Goal: Information Seeking & Learning: Learn about a topic

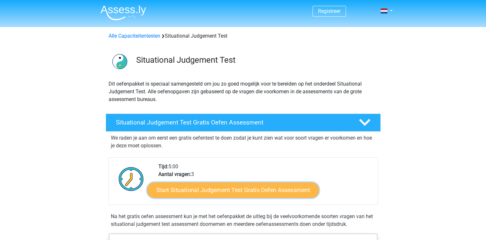
click at [246, 190] on link "Start Situational Judgement Test Gratis Oefen Assessment" at bounding box center [233, 189] width 172 height 15
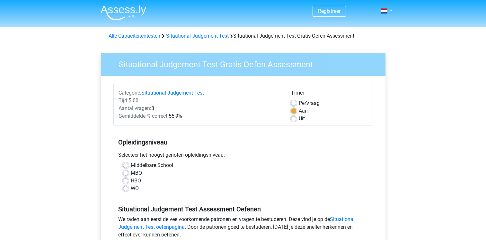
click at [135, 166] on label "Middelbare School" at bounding box center [152, 165] width 42 height 8
click at [128, 166] on input "Middelbare School" at bounding box center [125, 164] width 5 height 6
radio input "true"
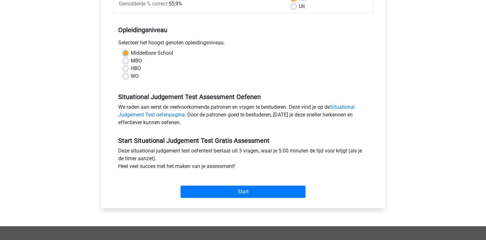
scroll to position [130, 0]
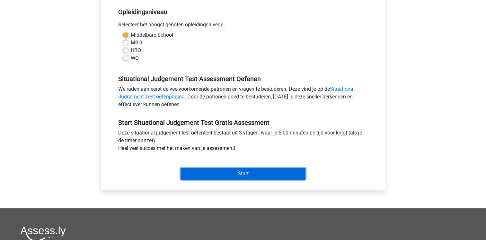
click at [239, 172] on input "Start" at bounding box center [243, 173] width 125 height 12
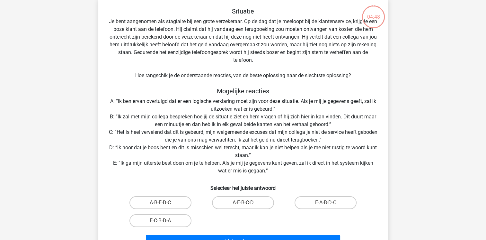
scroll to position [34, 0]
